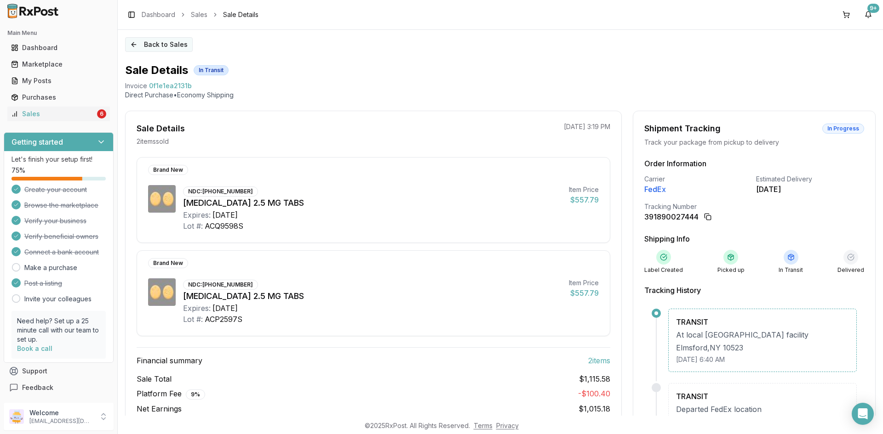
click at [161, 44] on button "Back to Sales" at bounding box center [159, 44] width 68 height 15
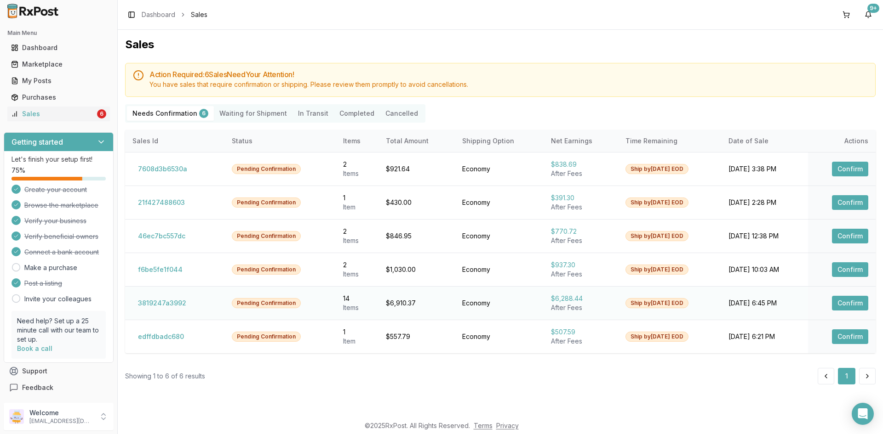
click at [849, 303] on button "Confirm" at bounding box center [850, 303] width 36 height 15
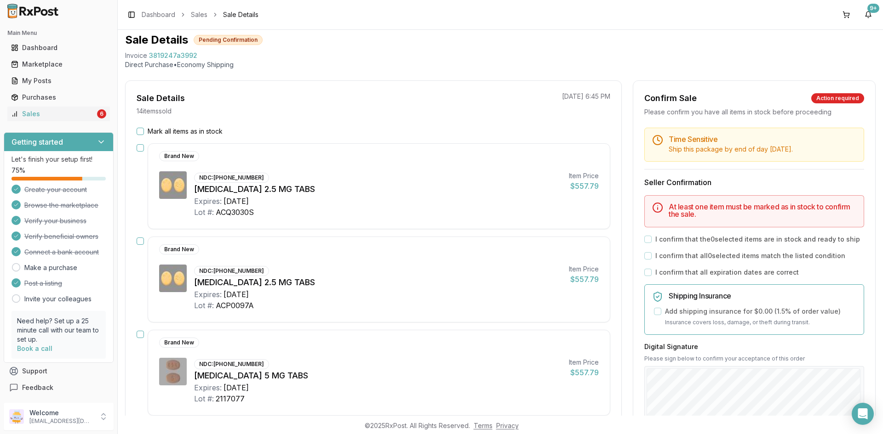
scroll to position [25, 0]
